Goal: Transaction & Acquisition: Book appointment/travel/reservation

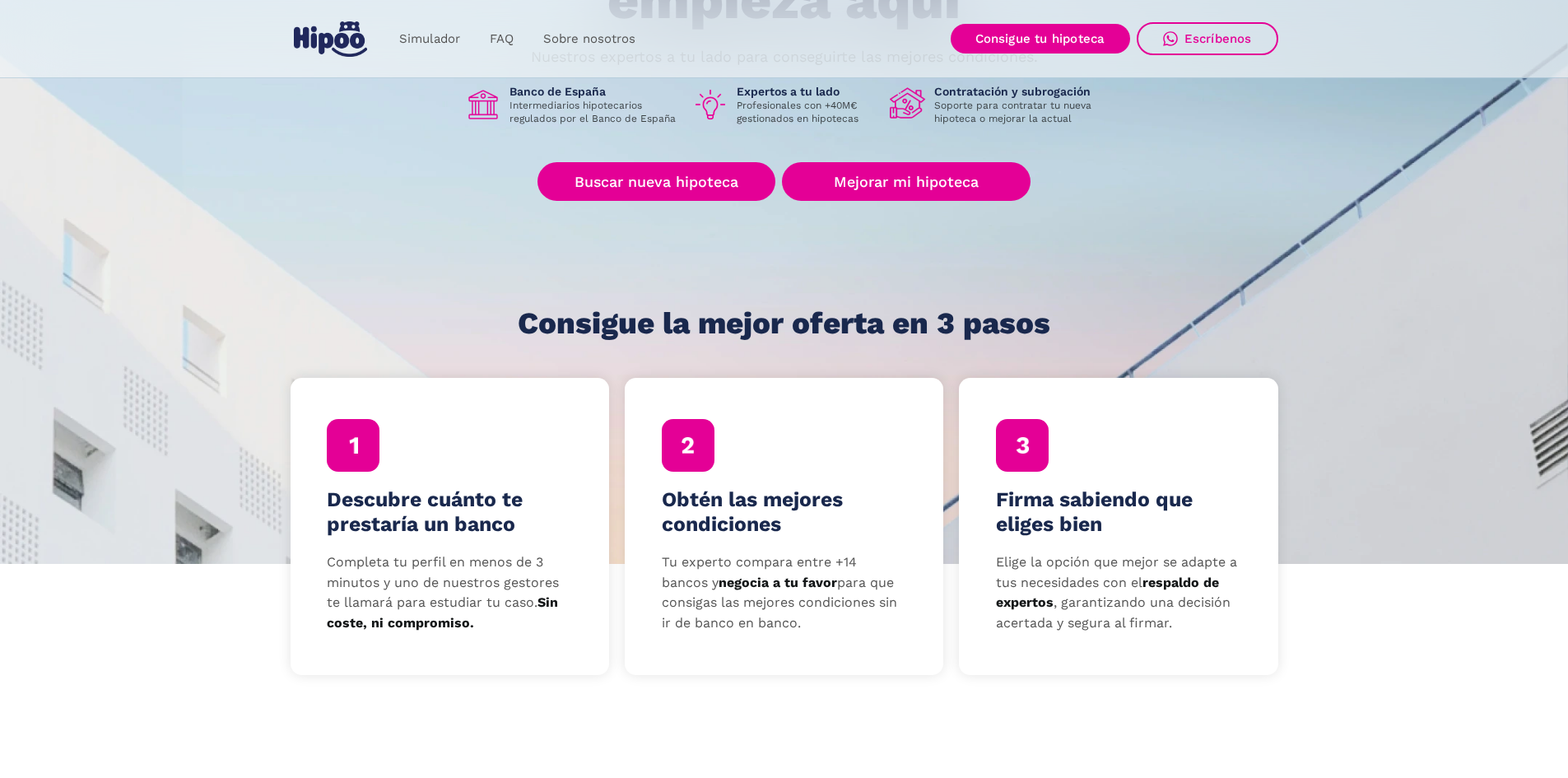
scroll to position [247, 0]
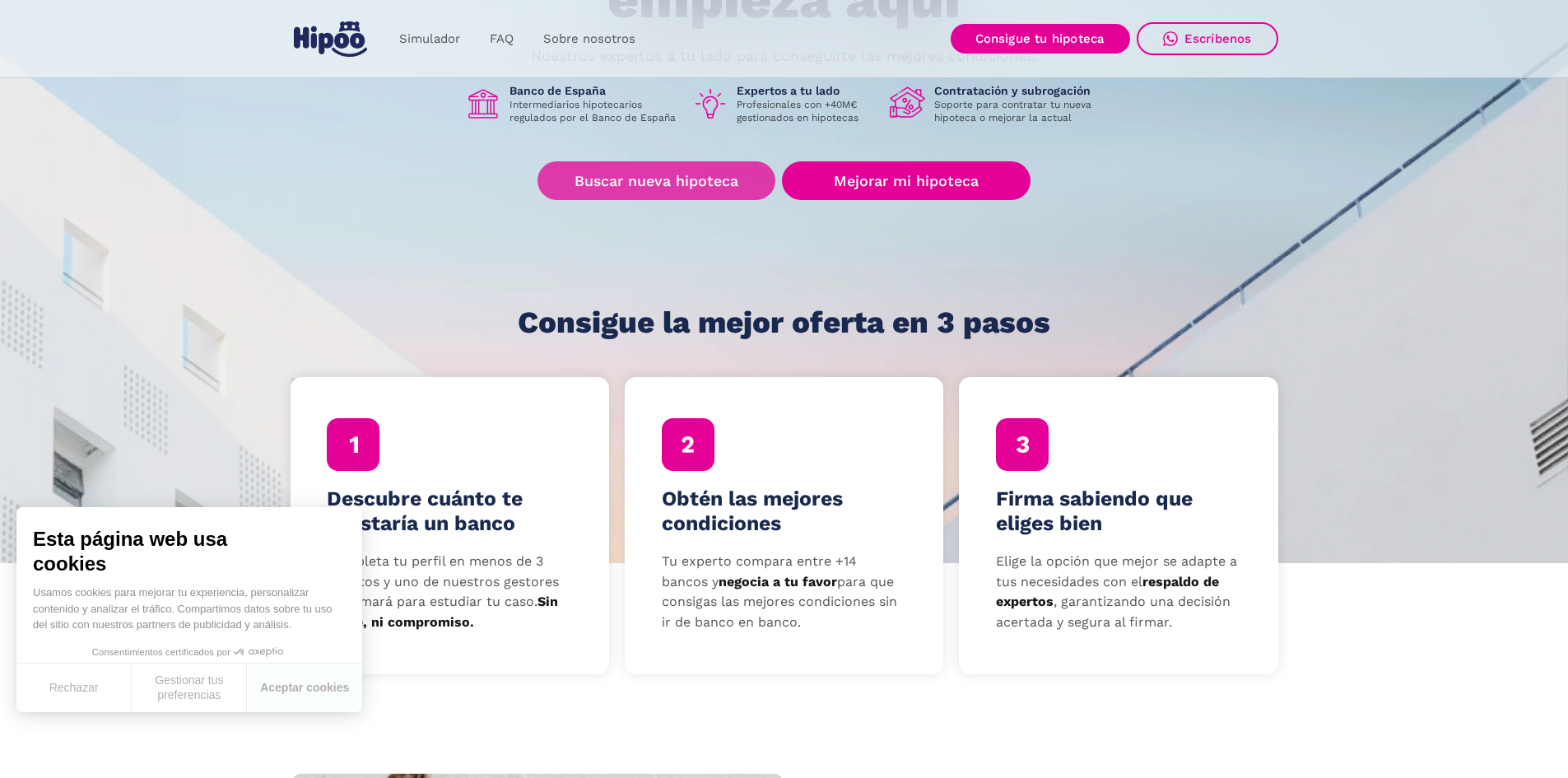
click at [715, 188] on link "Buscar nueva hipoteca" at bounding box center [657, 180] width 238 height 39
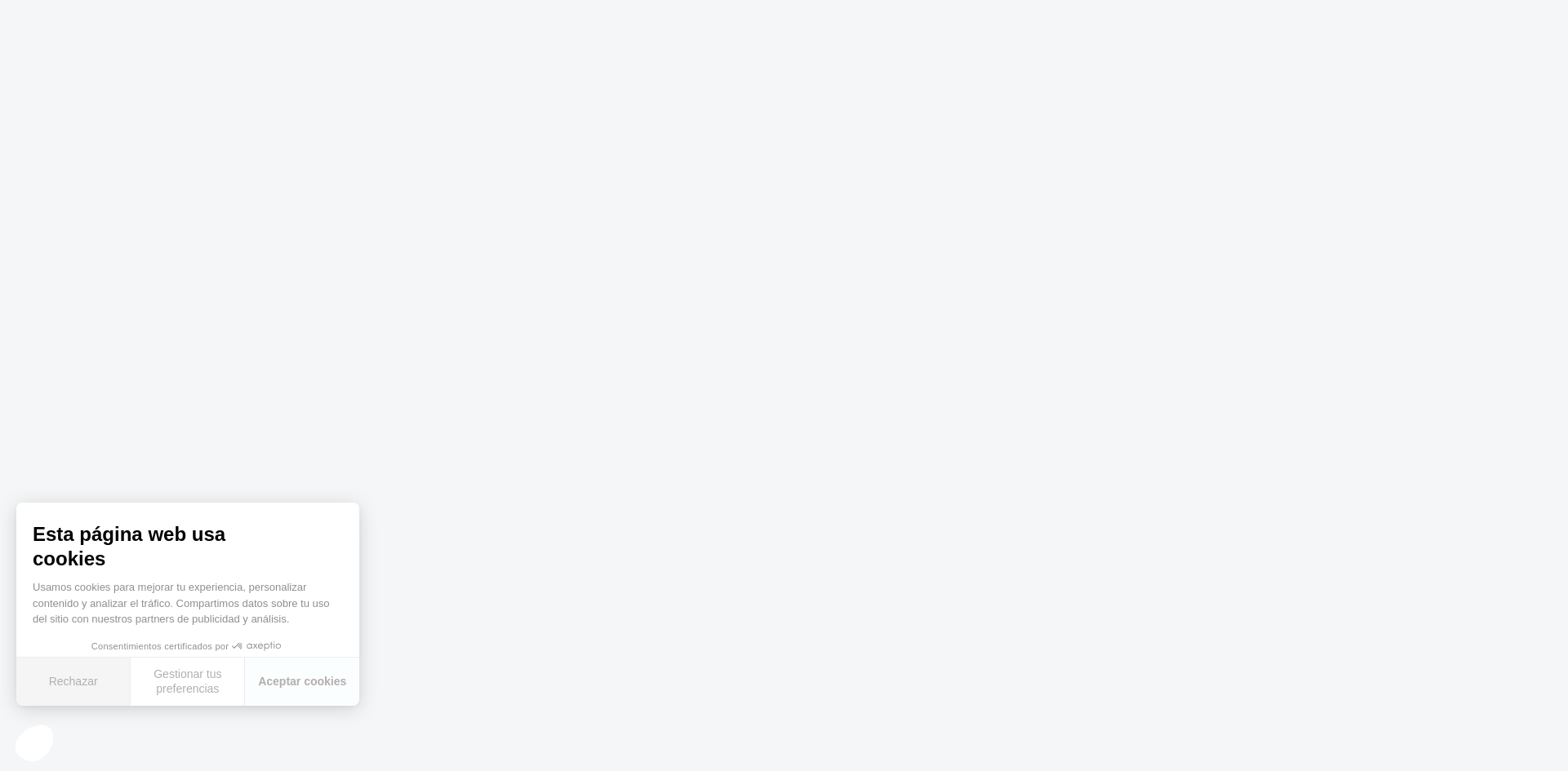
click at [82, 680] on button "Rechazar" at bounding box center [74, 682] width 115 height 48
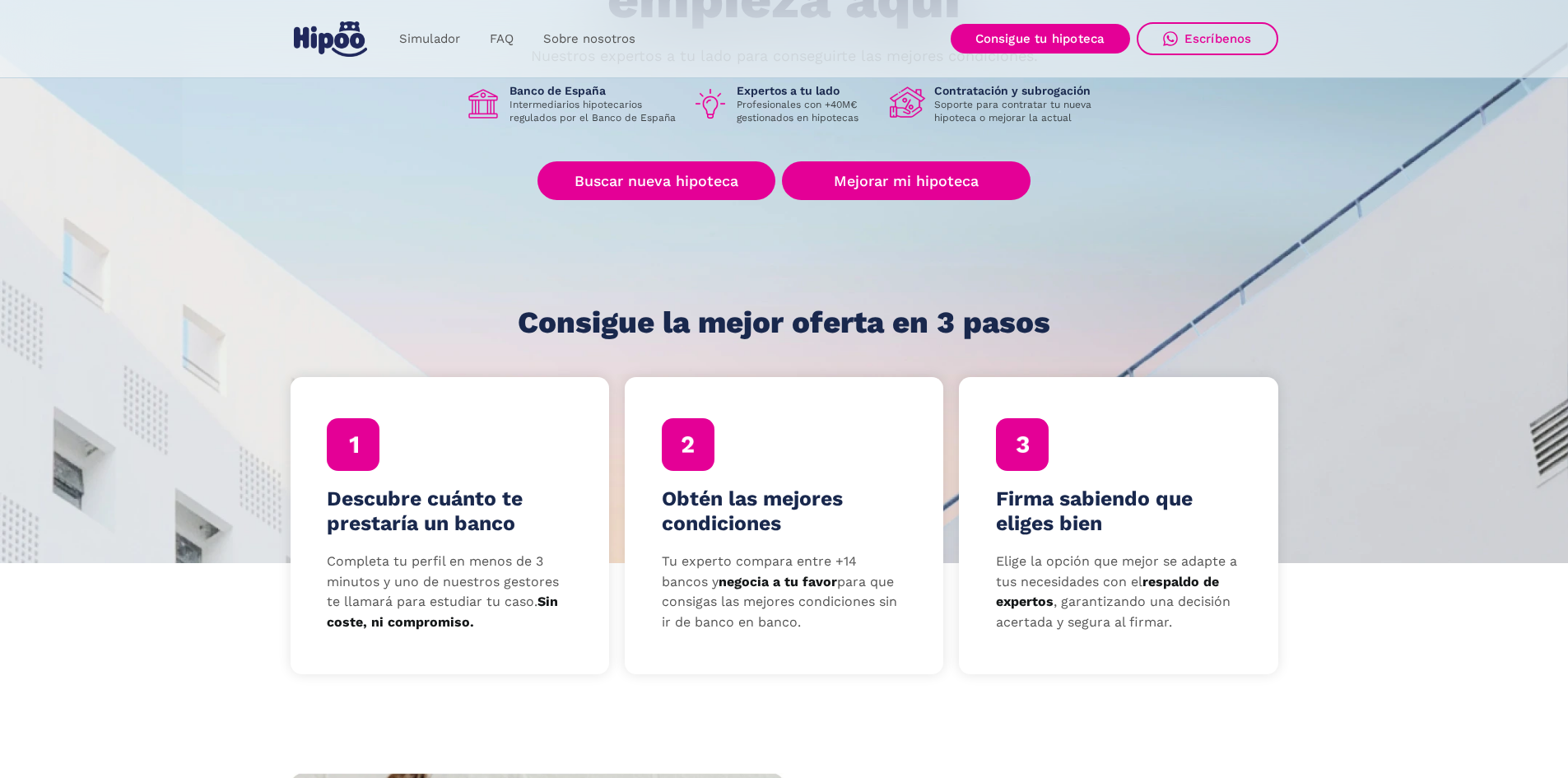
click at [43, 303] on section "Tu hipoteca ideal empieza aquí Nuestros expertos a tu lado para conseguirte las…" at bounding box center [784, 157] width 1568 height 813
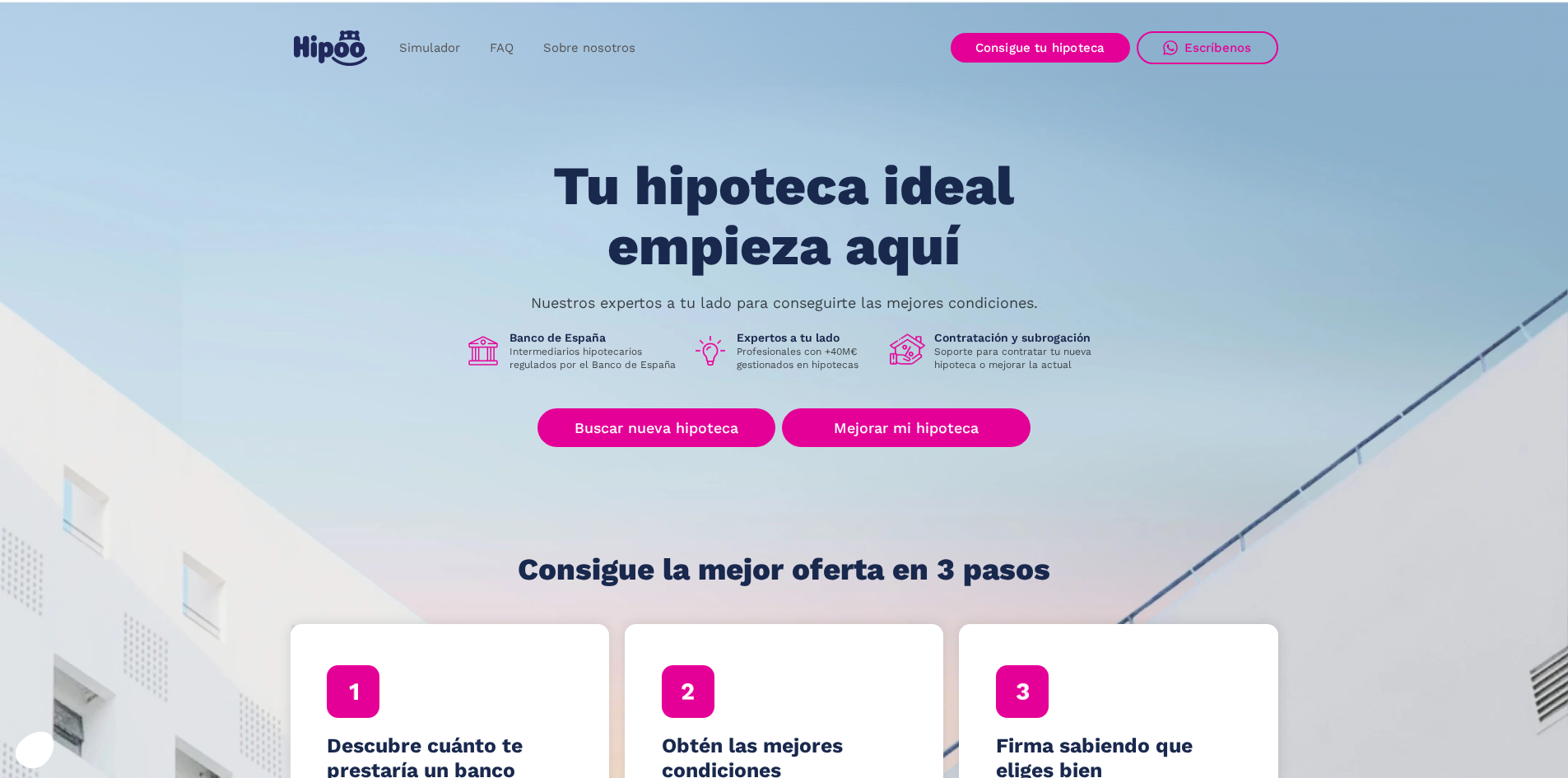
click at [1022, 67] on div "Simulador FAQ Sobre nosotros Buscar nueva hipoteca Mejorar mi hipoteca Login Ac…" at bounding box center [784, 48] width 988 height 48
click at [1023, 50] on link "Consigue tu hipoteca" at bounding box center [1041, 47] width 179 height 29
